Goal: Book appointment/travel/reservation

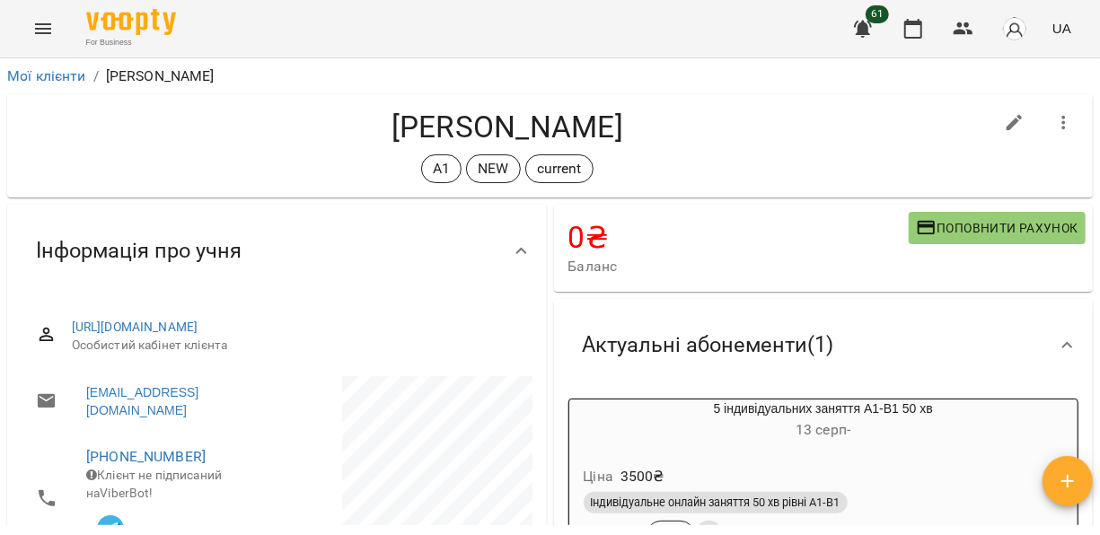
scroll to position [779, 0]
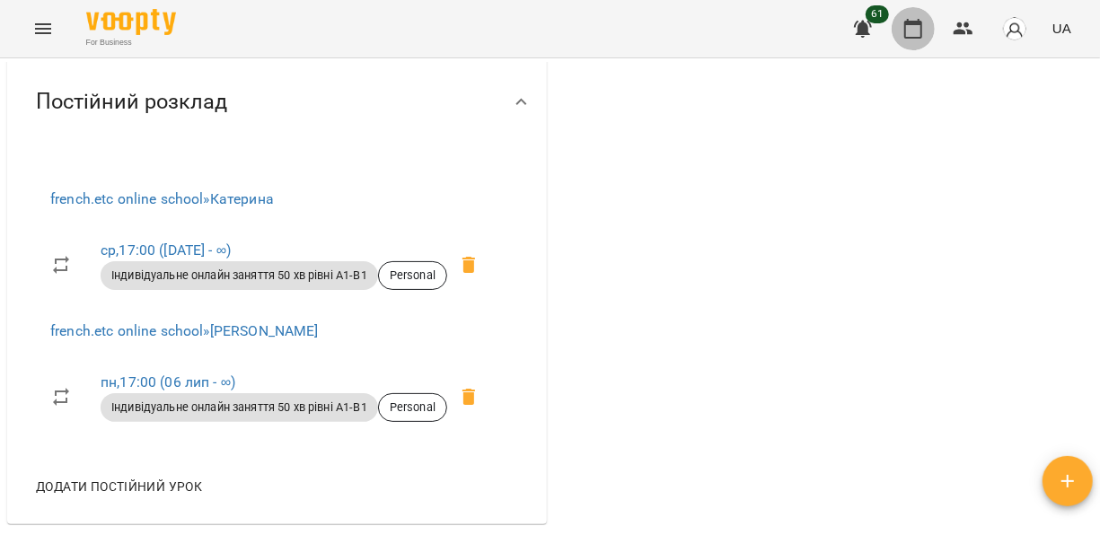
click at [922, 24] on icon "button" at bounding box center [913, 29] width 18 height 20
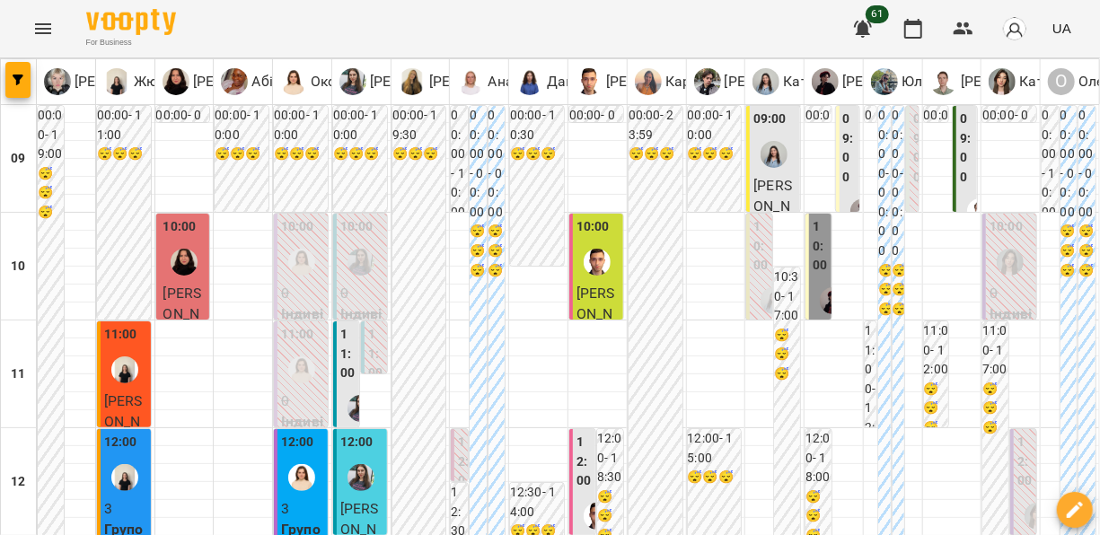
scroll to position [928, 0]
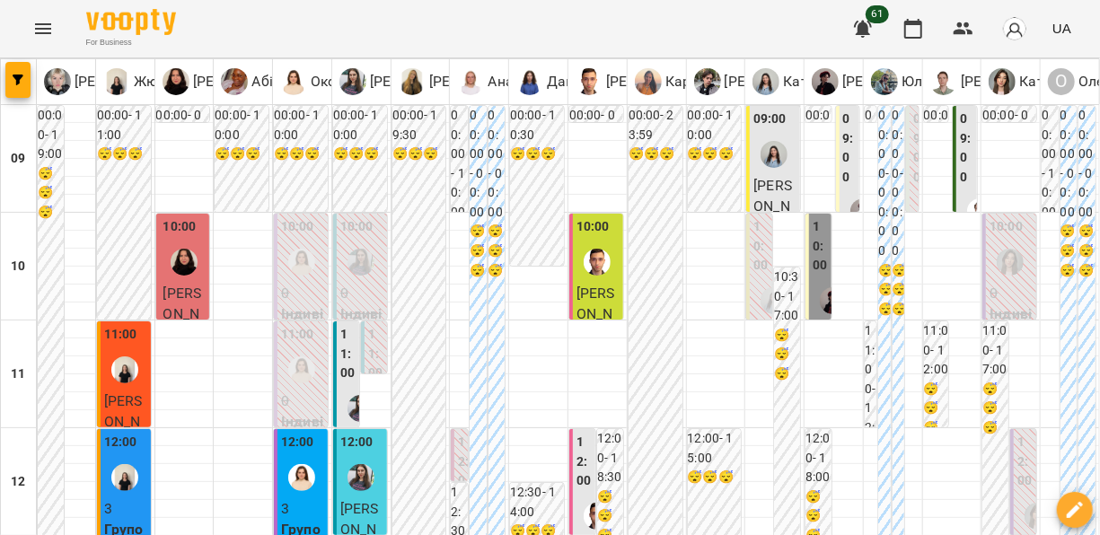
scroll to position [880, 0]
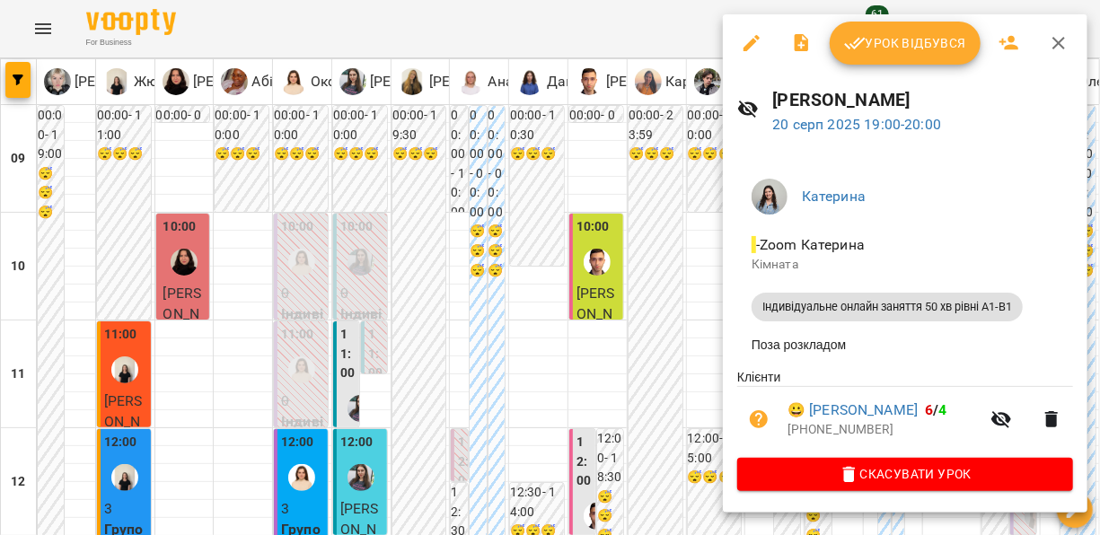
click at [297, 518] on div at bounding box center [550, 267] width 1100 height 535
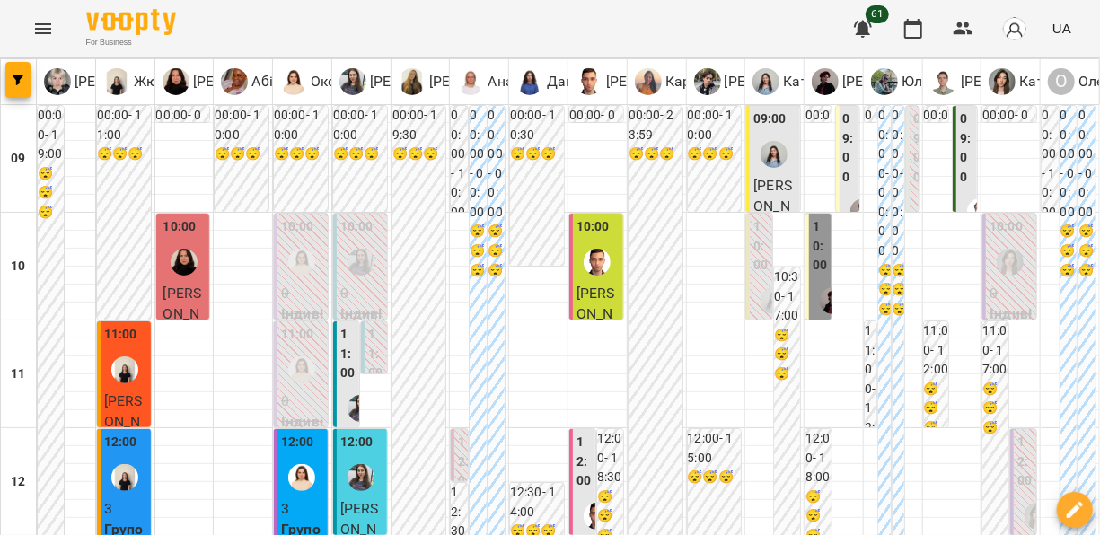
scroll to position [957, 0]
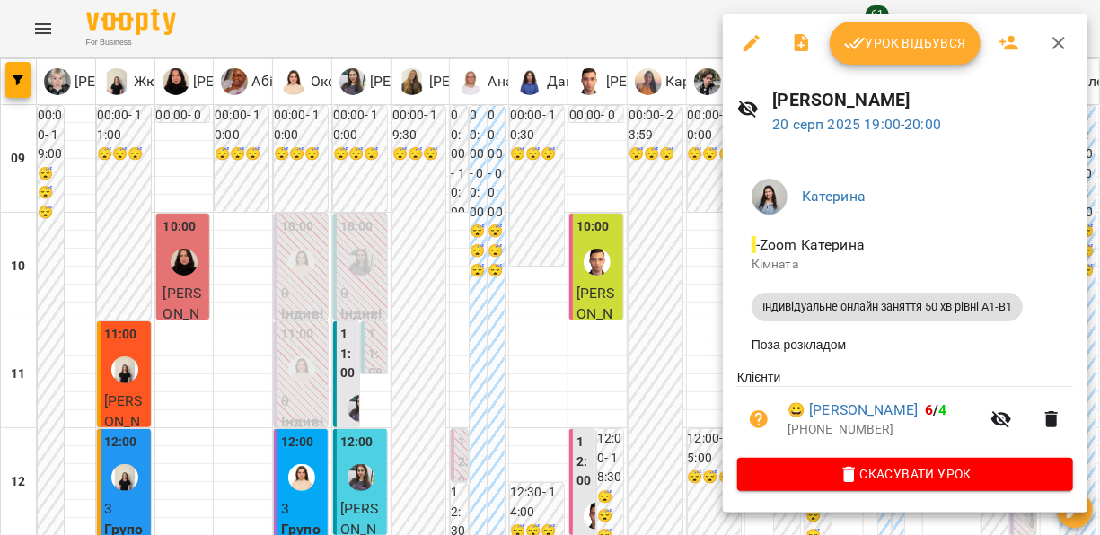
click at [667, 458] on div at bounding box center [550, 267] width 1100 height 535
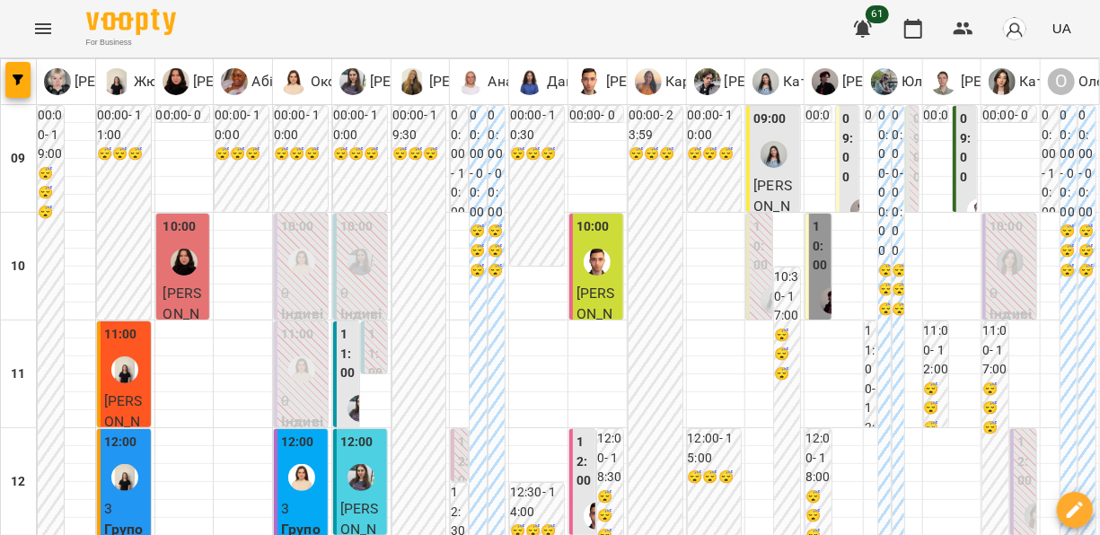
scroll to position [916, 0]
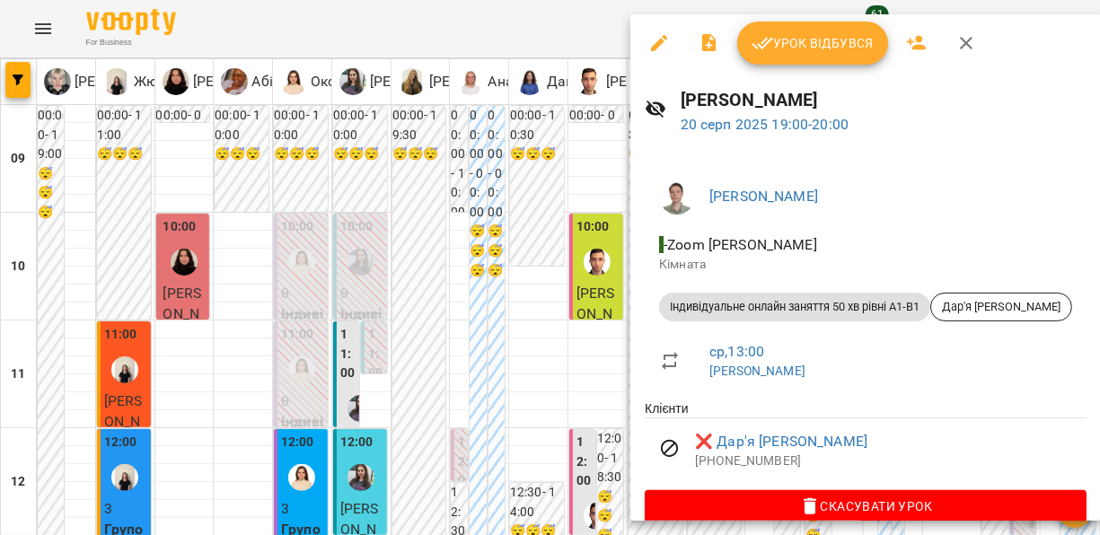
click at [563, 447] on div at bounding box center [550, 267] width 1100 height 535
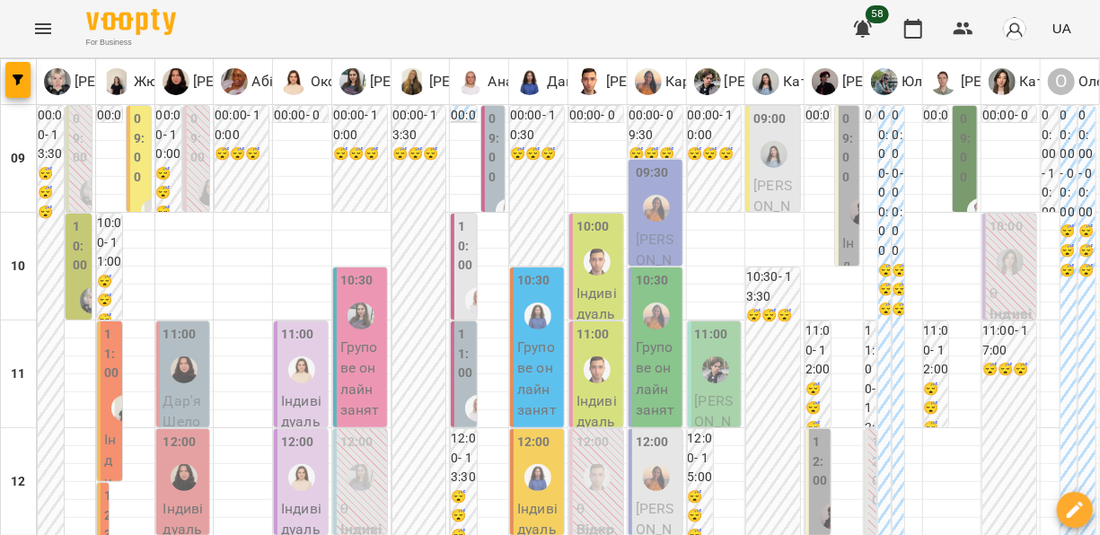
scroll to position [0, 0]
click at [993, 296] on p "0" at bounding box center [1011, 294] width 43 height 22
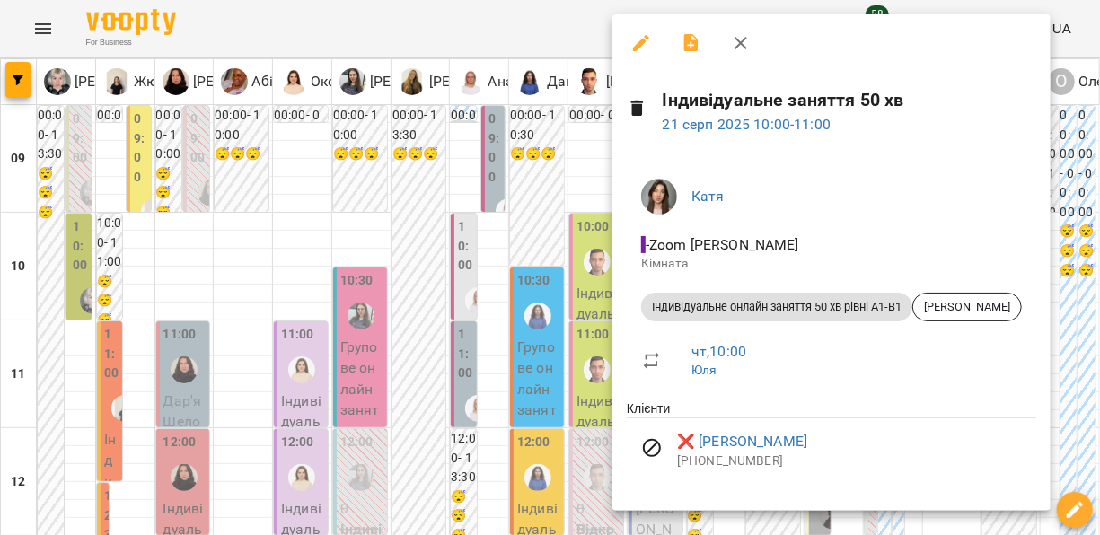
click at [322, 476] on div at bounding box center [550, 267] width 1100 height 535
